Goal: Complete application form

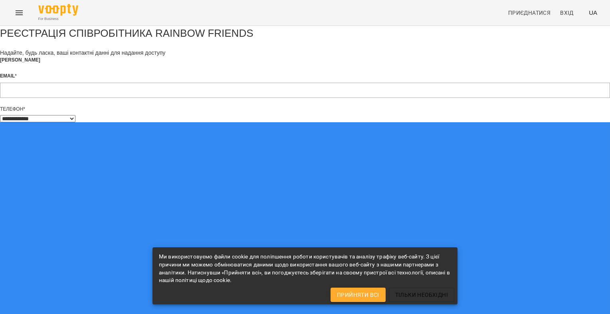
select select "**"
click at [521, 149] on div "**********" at bounding box center [305, 318] width 610 height 585
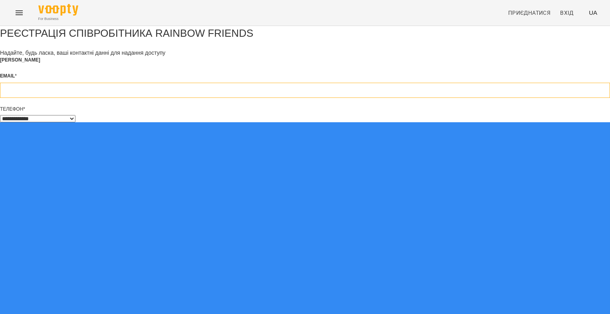
click at [242, 98] on input "email" at bounding box center [305, 90] width 610 height 15
type input "**********"
